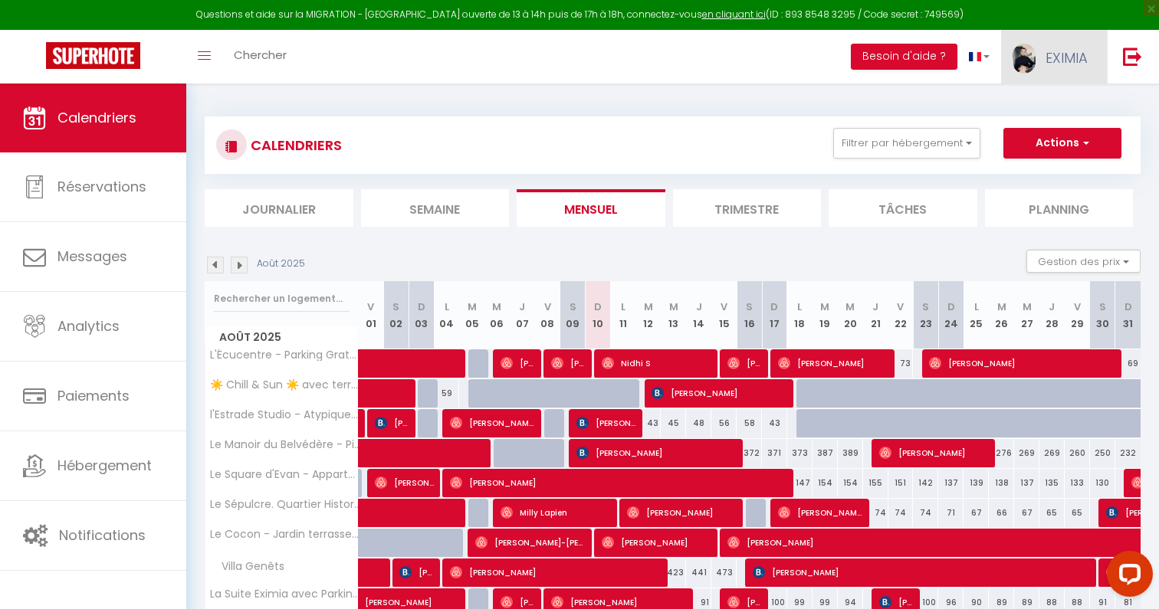
click at [1041, 67] on link "EXIMIA" at bounding box center [1054, 57] width 106 height 54
click at [1042, 104] on link "Paramètres" at bounding box center [1045, 107] width 113 height 26
select select "28"
select select "fr"
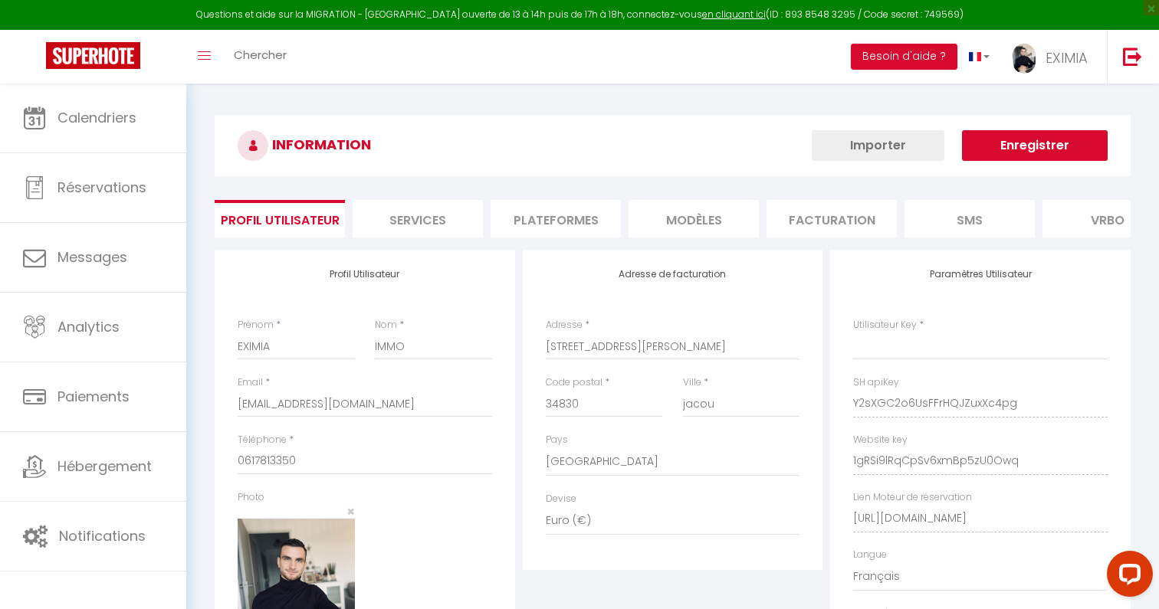
type input "Y2sXGC2o6UsFFrHQJZuxXc4pg"
type input "1gRSi9lRqCpSv6xmBp5zU0Owq"
type input "https://app.superhote.com/#/get-available-rentals/1gRSi9lRqCpSv6xmBp5zU0Owq"
select select "fr"
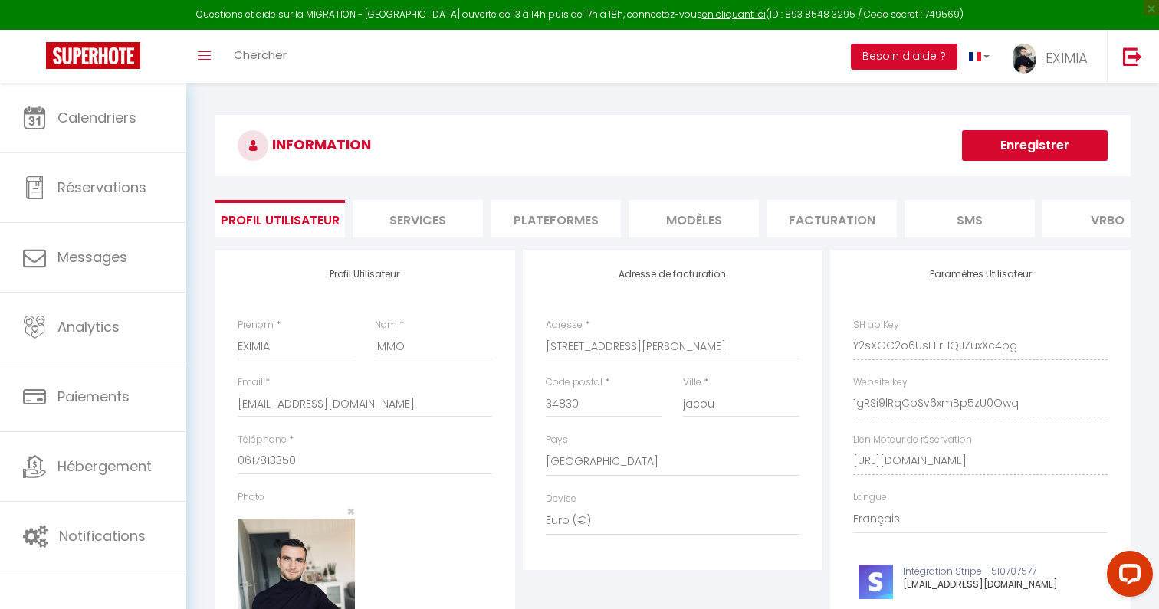
click at [574, 219] on li "Plateformes" at bounding box center [556, 219] width 130 height 38
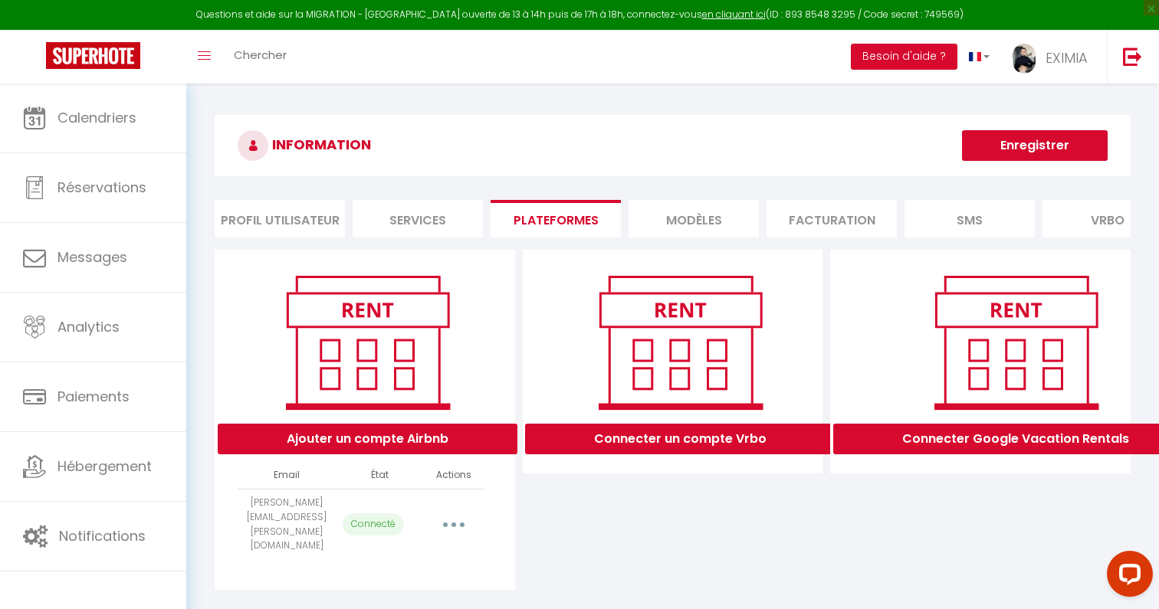
click at [458, 515] on button "button" at bounding box center [453, 525] width 43 height 25
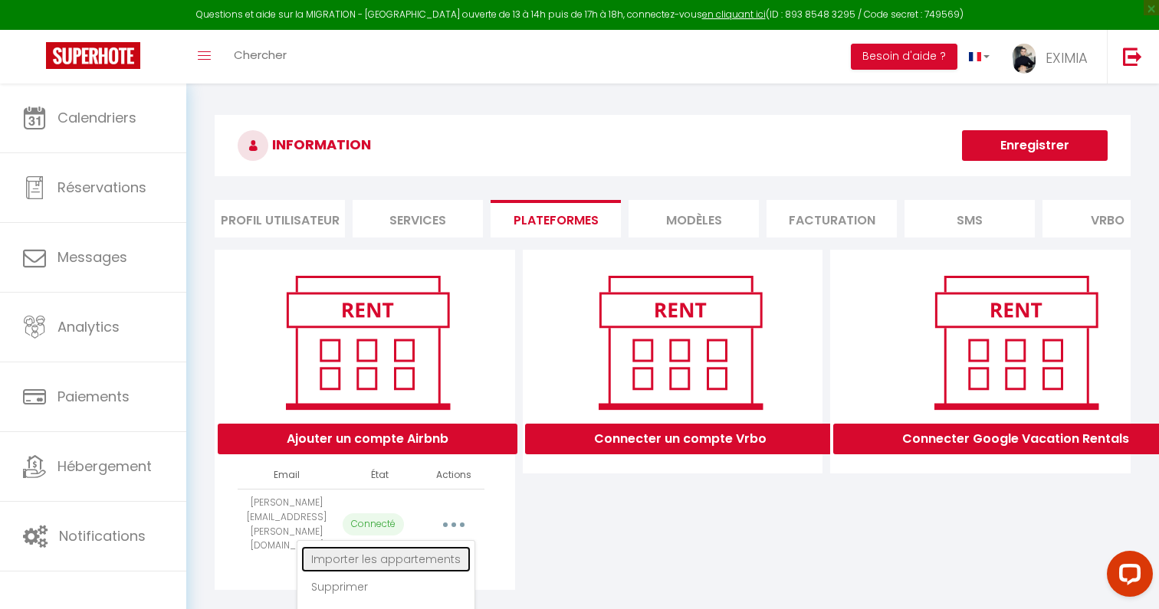
click at [454, 547] on link "Importer les appartements" at bounding box center [385, 560] width 169 height 26
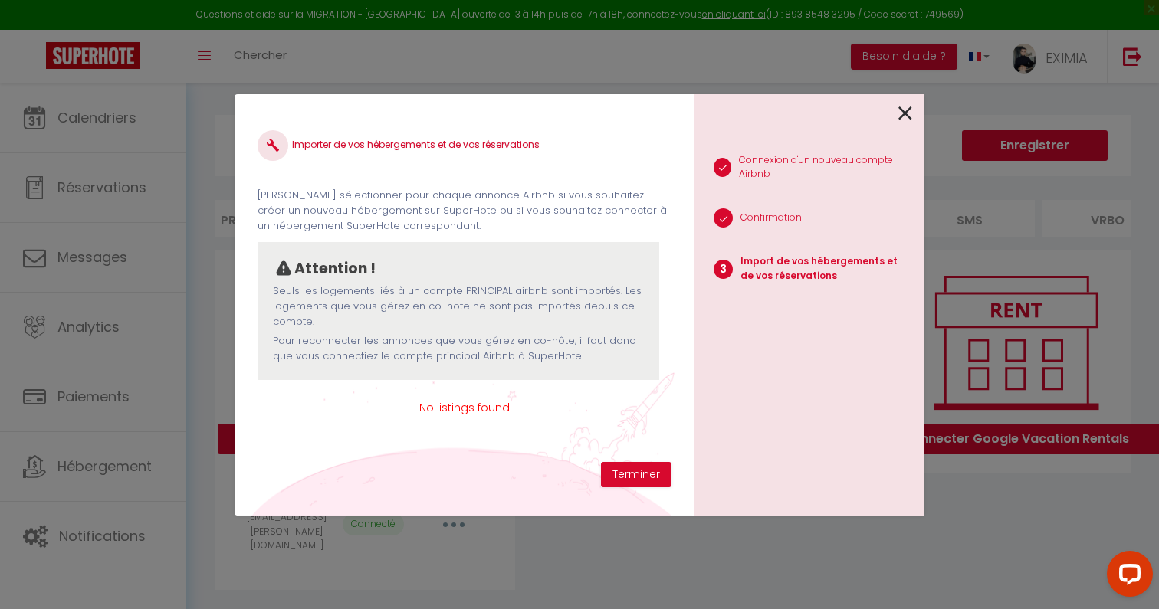
click at [909, 113] on icon at bounding box center [905, 113] width 14 height 23
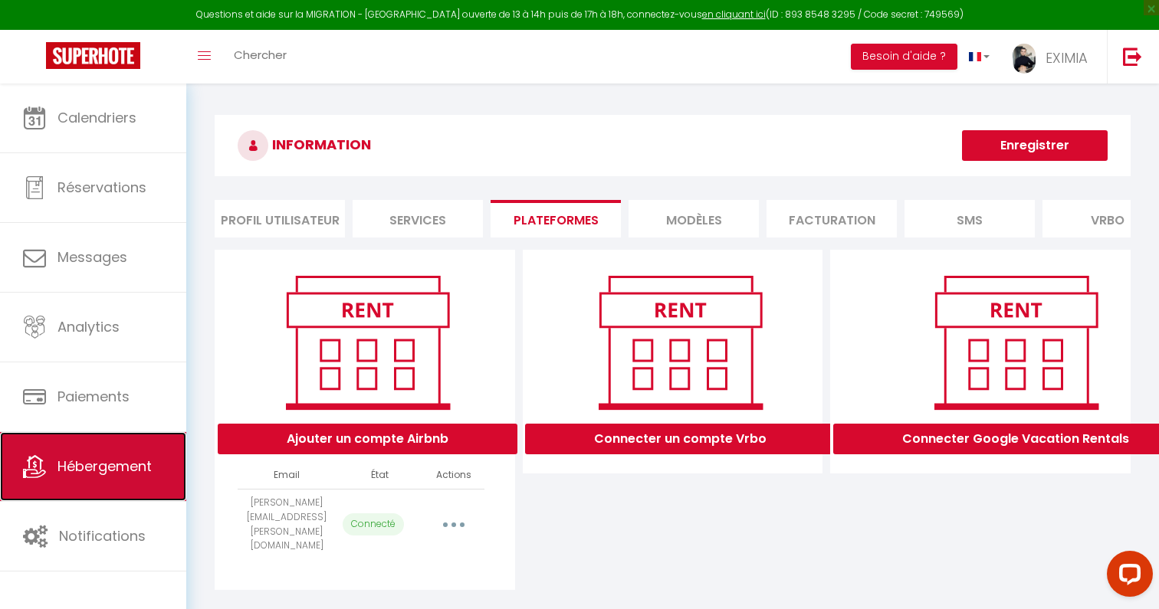
click at [168, 474] on link "Hébergement" at bounding box center [93, 466] width 186 height 69
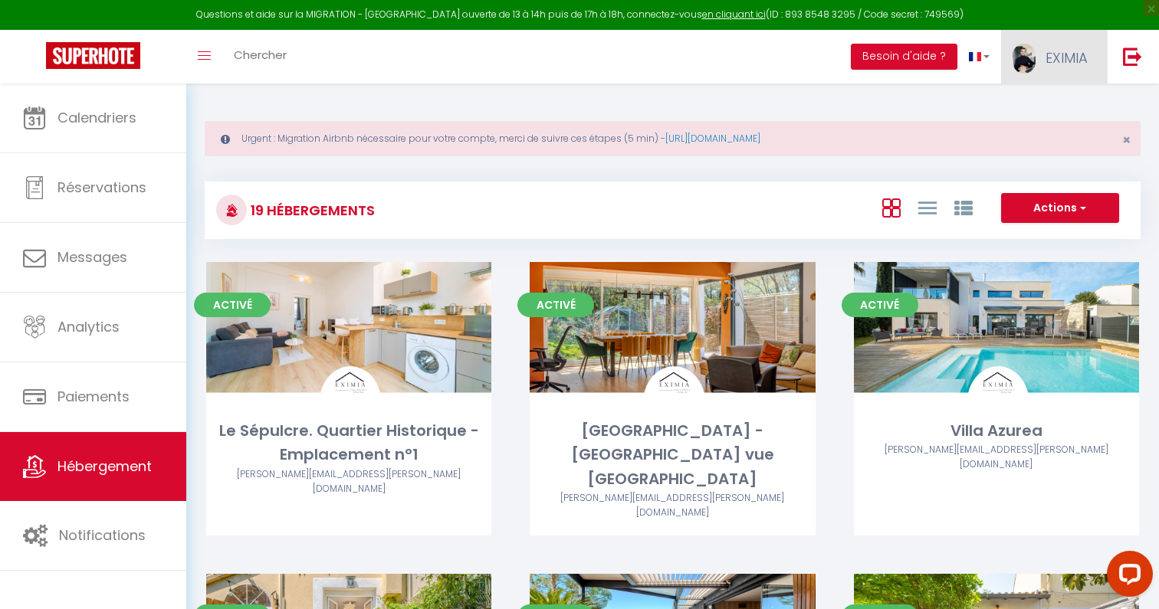
click at [1044, 57] on link "EXIMIA" at bounding box center [1054, 57] width 106 height 54
click at [760, 140] on link "https://superhote.com/migration-airbnb" at bounding box center [712, 138] width 95 height 13
click at [1131, 46] on link at bounding box center [1132, 57] width 51 height 54
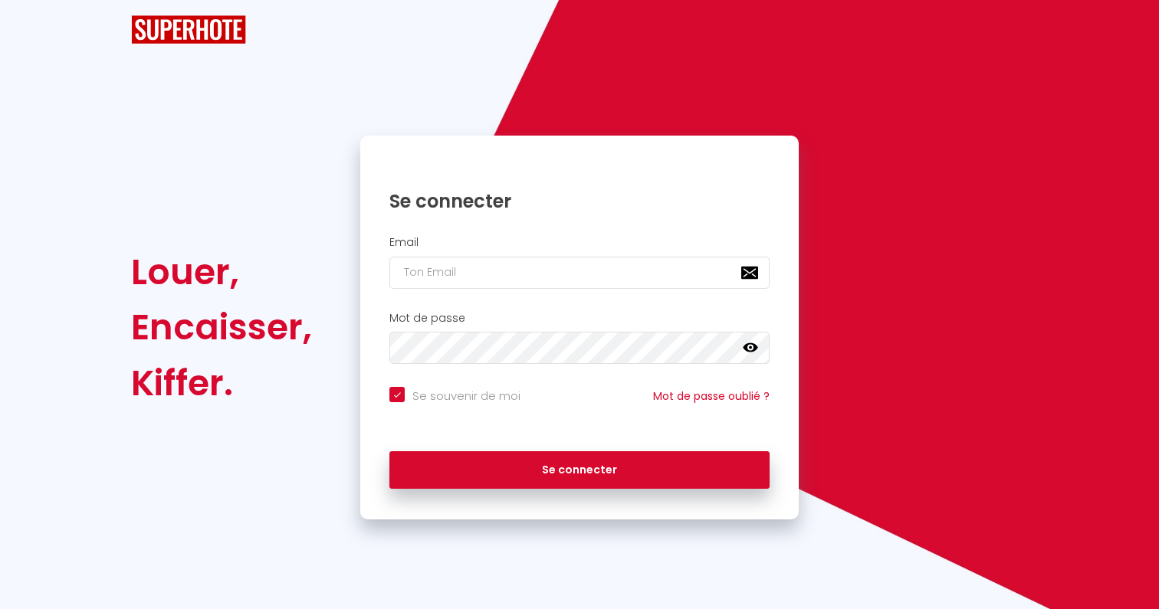
checkbox input "true"
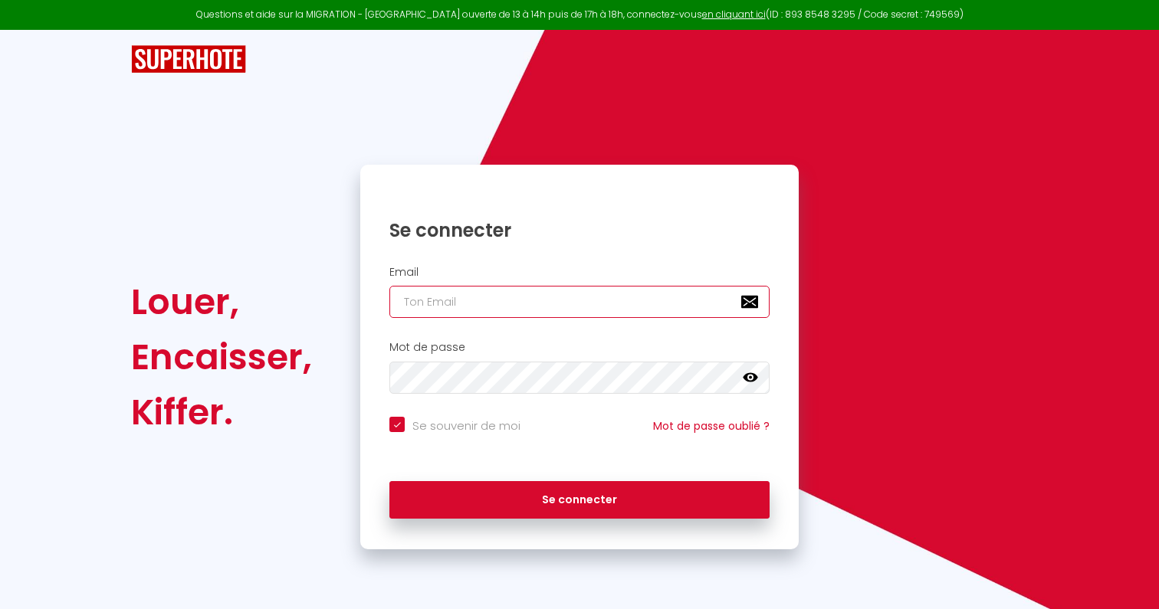
click at [602, 306] on input "email" at bounding box center [579, 302] width 380 height 32
paste input "[EMAIL_ADDRESS][DOMAIN_NAME]"
type input "[EMAIL_ADDRESS][DOMAIN_NAME]"
checkbox input "true"
type input "[EMAIL_ADDRESS][DOMAIN_NAME]"
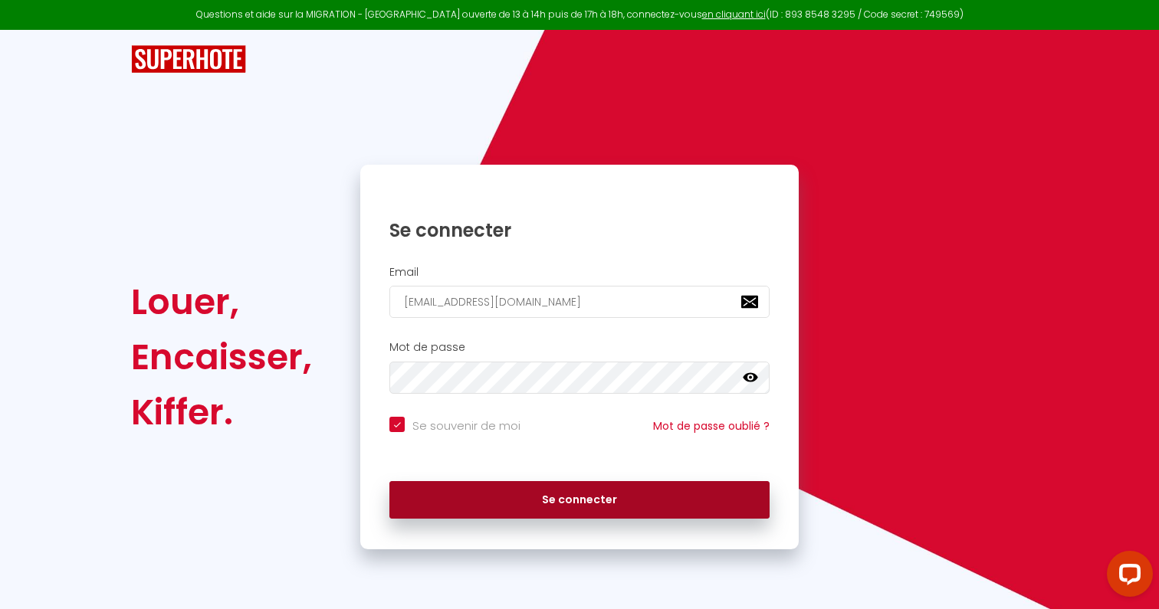
click at [522, 500] on button "Se connecter" at bounding box center [579, 500] width 380 height 38
click at [446, 504] on button "Se connecter" at bounding box center [579, 500] width 380 height 38
click at [590, 503] on button "Se connecter" at bounding box center [579, 500] width 380 height 38
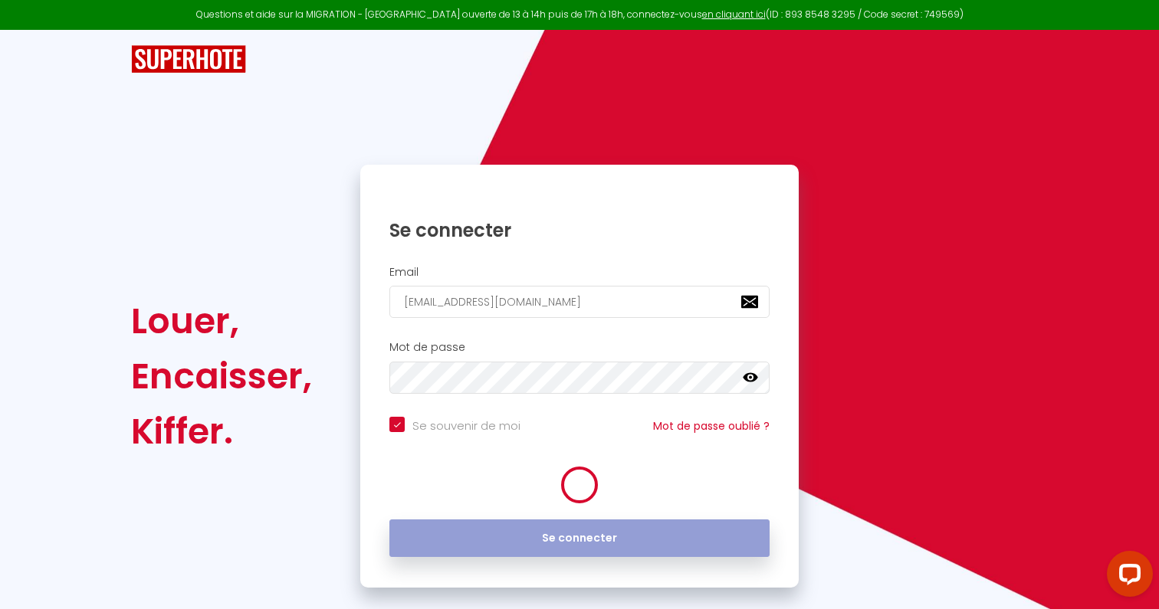
checkbox input "true"
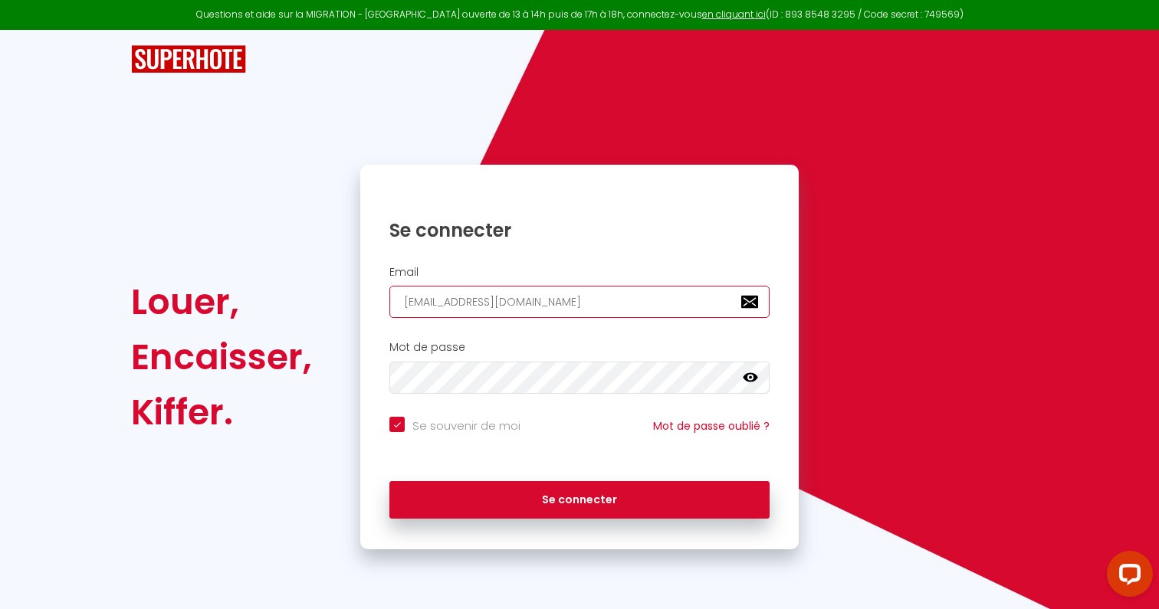
click at [601, 299] on input "[EMAIL_ADDRESS][DOMAIN_NAME]" at bounding box center [579, 302] width 380 height 32
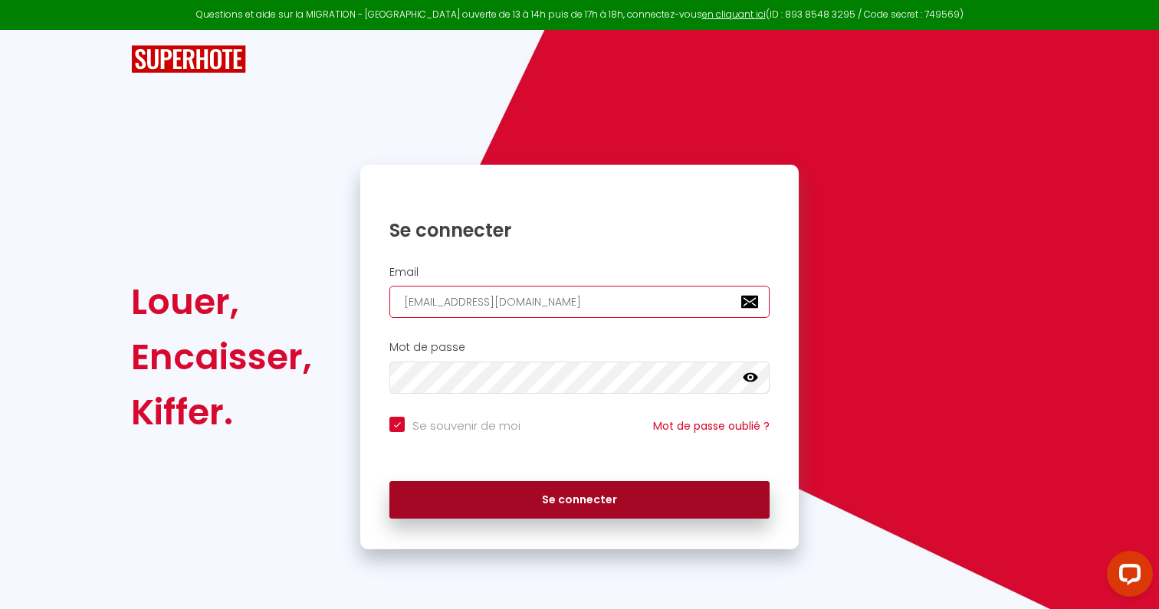
paste input "complicedesejour"
type input "[EMAIL_ADDRESS][DOMAIN_NAME]"
checkbox input "true"
type input "[EMAIL_ADDRESS][DOMAIN_NAME]"
click at [500, 514] on button "Se connecter" at bounding box center [579, 500] width 380 height 38
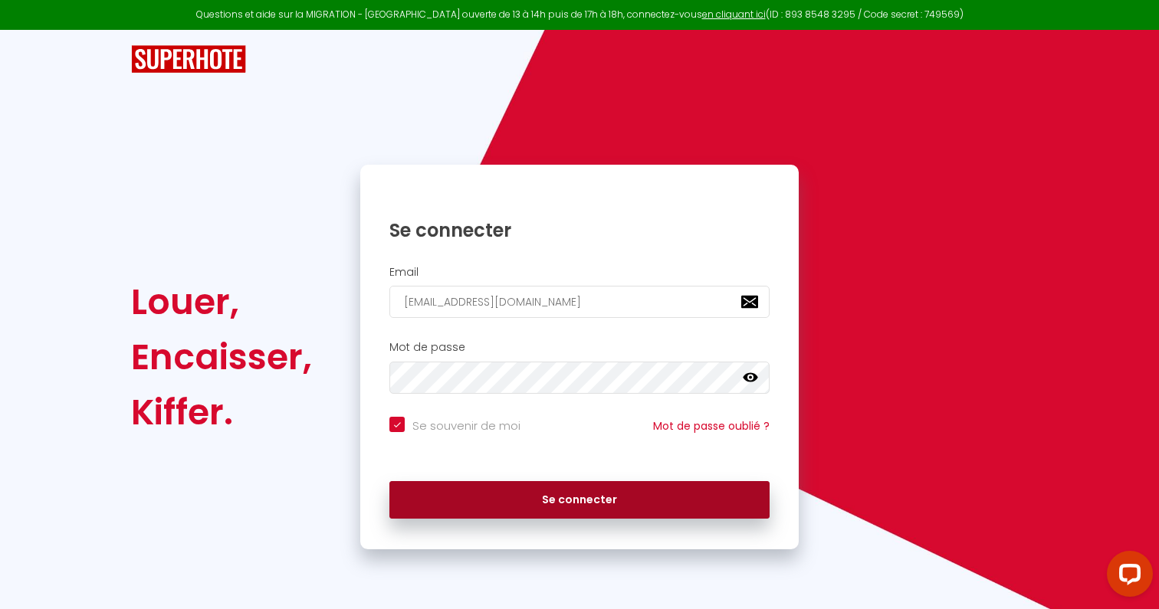
checkbox input "true"
